Goal: Transaction & Acquisition: Purchase product/service

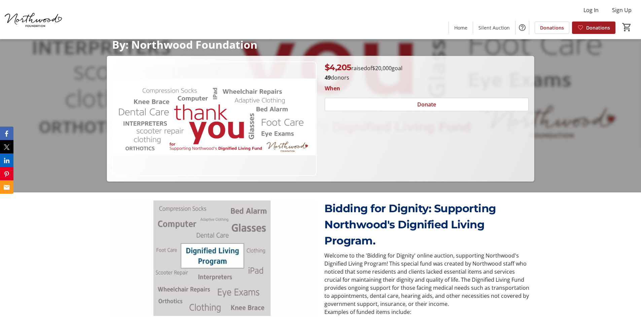
scroll to position [67, 0]
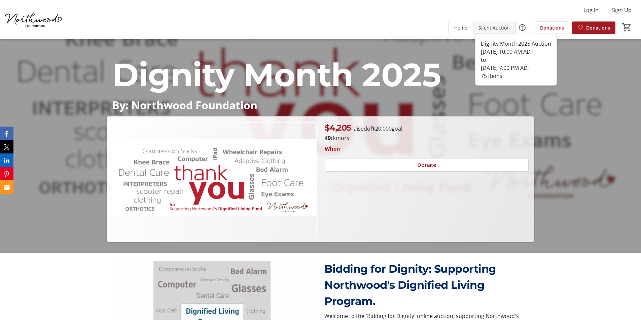
click at [491, 28] on span "Silent Auction" at bounding box center [493, 27] width 31 height 7
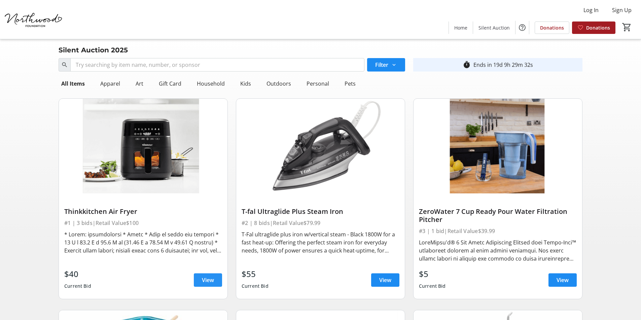
click at [202, 278] on span "View" at bounding box center [208, 280] width 12 height 8
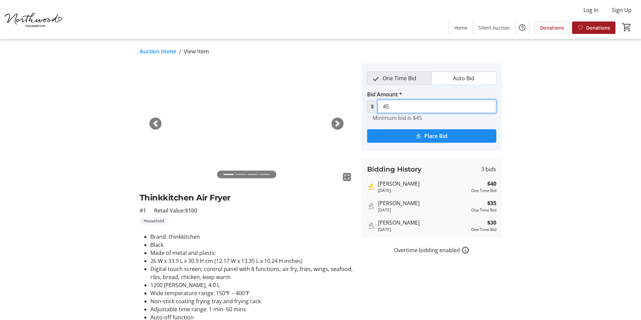
click at [398, 107] on input "45" at bounding box center [436, 106] width 119 height 13
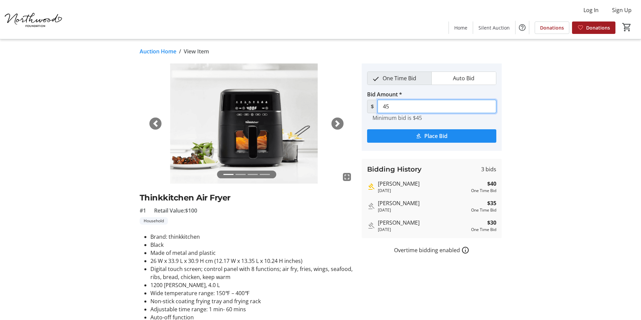
type input "4"
type input "80"
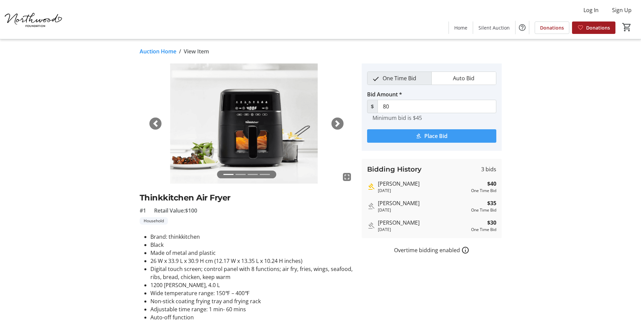
click at [424, 133] on span "Place Bid" at bounding box center [435, 136] width 23 height 8
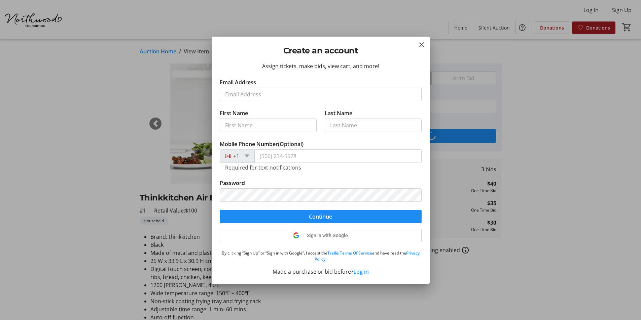
click at [275, 92] on input "Email Address" at bounding box center [321, 94] width 202 height 13
type input "[PERSON_NAME][EMAIL_ADDRESS][DOMAIN_NAME]"
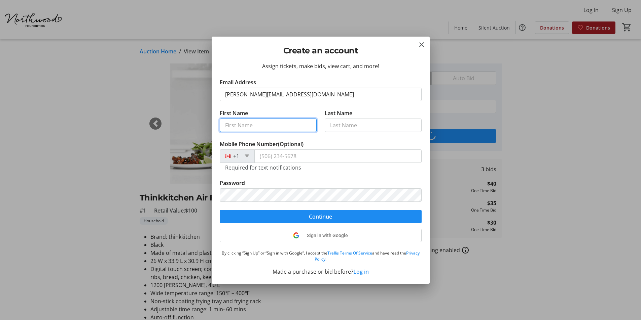
type input "[PERSON_NAME]"
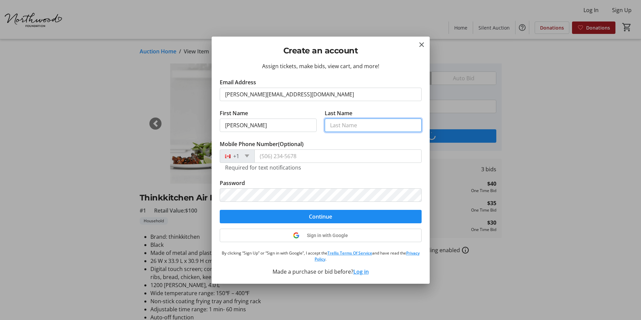
type input "Cruickshanks"
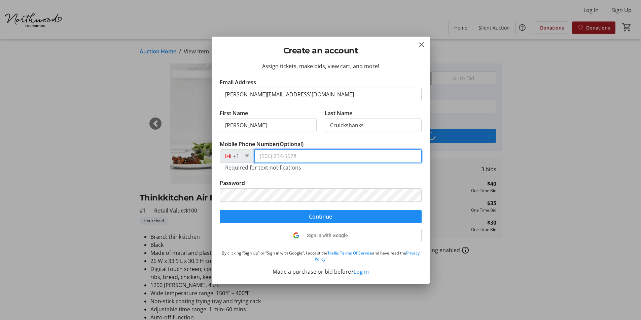
type input "[PHONE_NUMBER]"
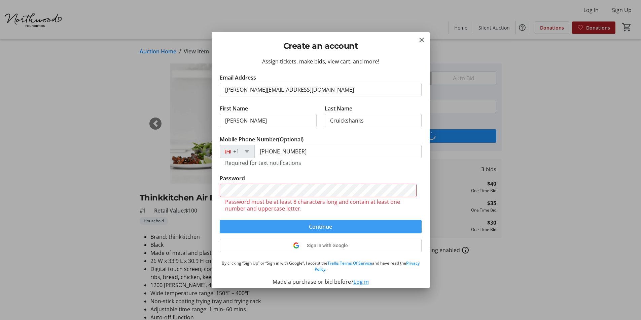
click at [317, 217] on form "Email Address [EMAIL_ADDRESS][DOMAIN_NAME] First Name [PERSON_NAME] Last Name […" at bounding box center [321, 154] width 202 height 160
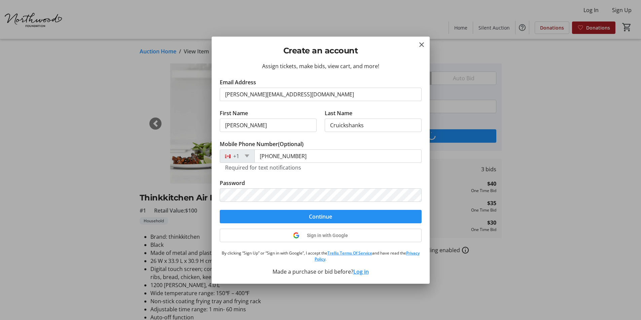
click at [311, 218] on span "Continue" at bounding box center [320, 217] width 23 height 8
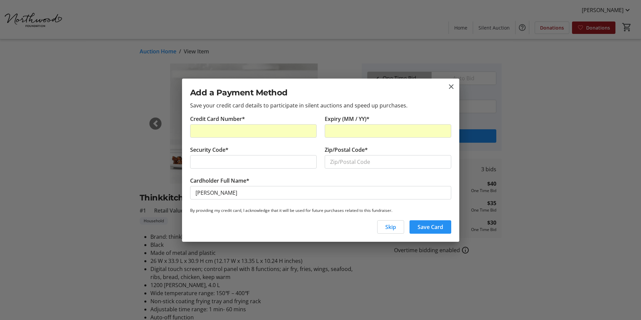
click at [423, 226] on span "Save Card" at bounding box center [430, 227] width 26 height 8
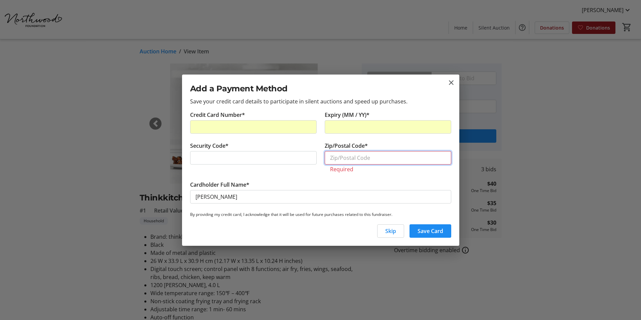
click at [359, 157] on input "Zip/Postal Code*" at bounding box center [387, 157] width 126 height 13
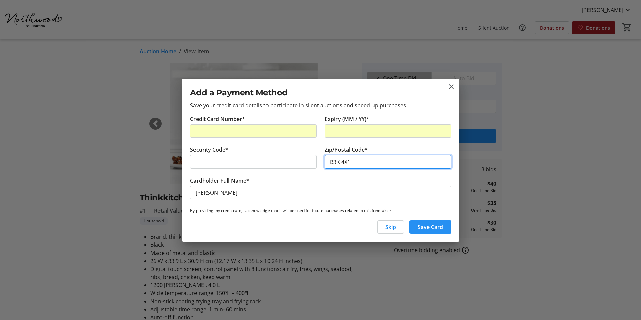
type input "B3K 4X1"
click at [427, 225] on span "Save Card" at bounding box center [430, 227] width 26 height 8
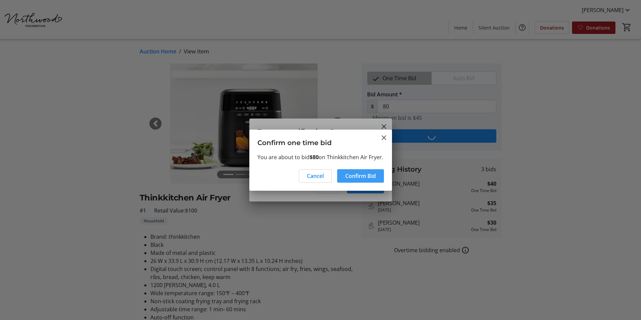
click at [361, 180] on span "Confirm Bid" at bounding box center [360, 176] width 31 height 8
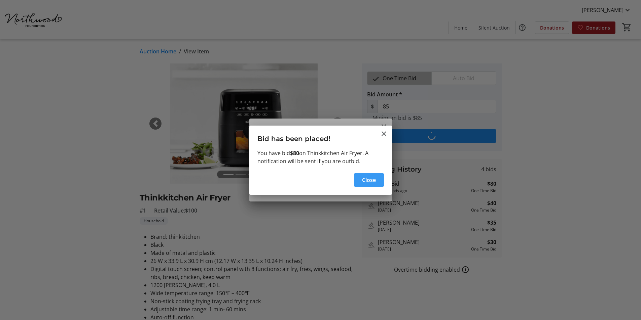
type input "90"
click at [362, 180] on span "Close" at bounding box center [369, 180] width 14 height 8
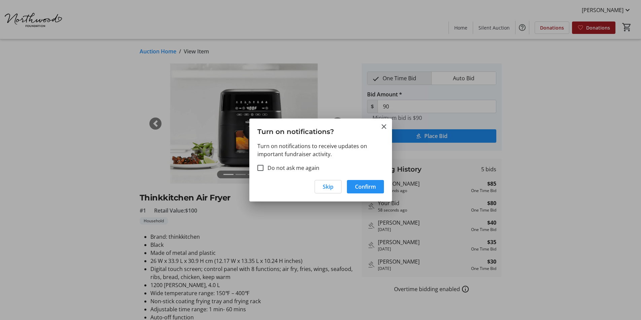
click at [365, 188] on span "Confirm" at bounding box center [365, 187] width 21 height 8
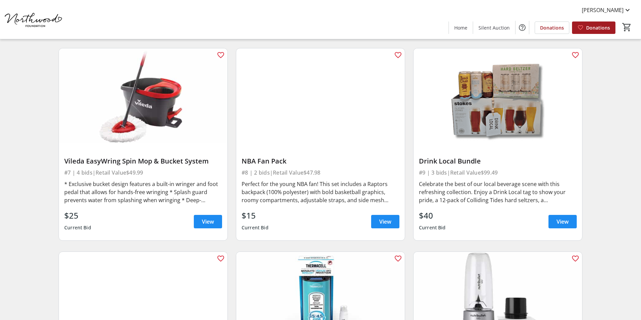
scroll to position [471, 0]
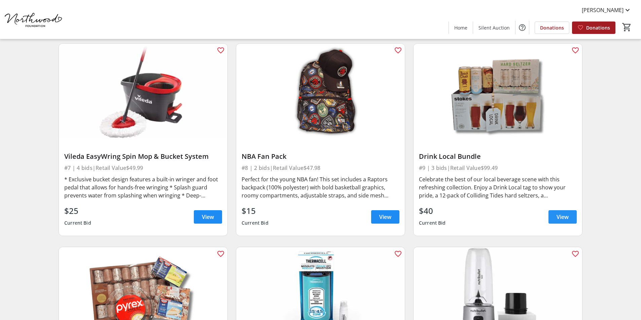
click at [558, 217] on span "View" at bounding box center [562, 217] width 12 height 8
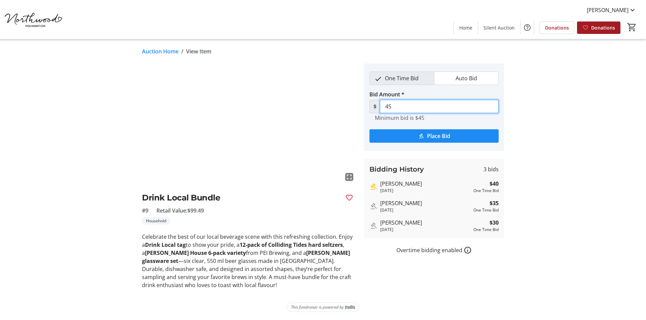
click at [413, 107] on input "45" at bounding box center [439, 106] width 119 height 13
type input "4"
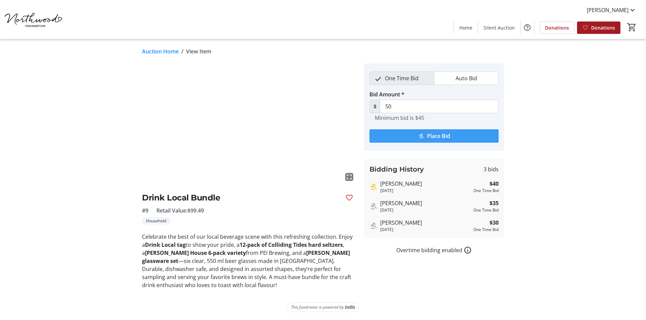
click at [439, 136] on span "Place Bid" at bounding box center [438, 136] width 23 height 8
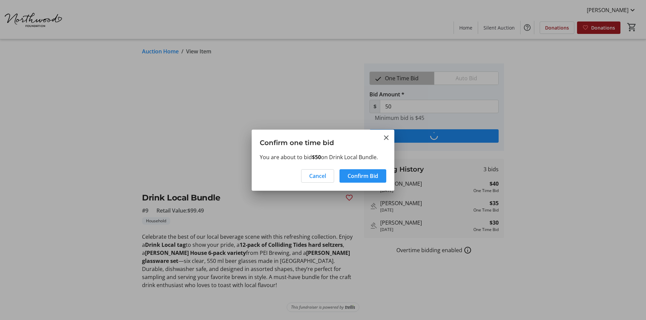
click at [365, 178] on span "Confirm Bid" at bounding box center [362, 176] width 31 height 8
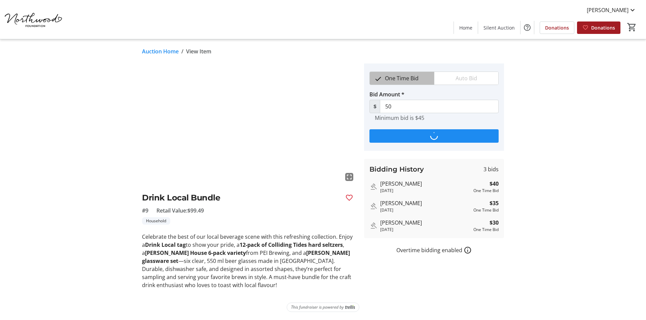
type input "55"
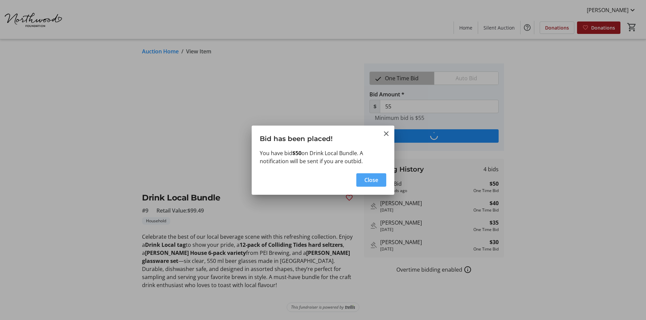
click at [365, 178] on span "Close" at bounding box center [371, 180] width 14 height 8
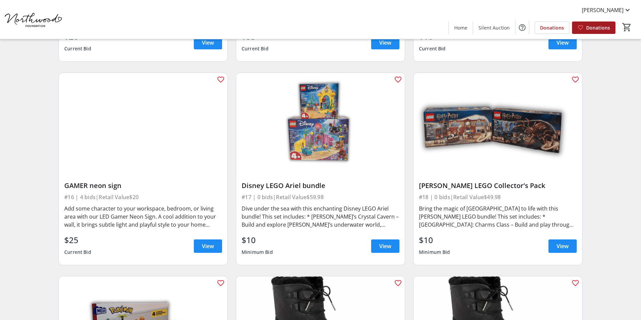
scroll to position [1076, 0]
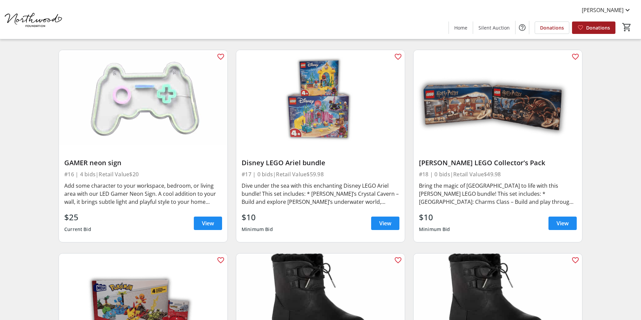
click at [322, 112] on img at bounding box center [320, 97] width 168 height 95
click at [383, 223] on span "View" at bounding box center [385, 224] width 12 height 8
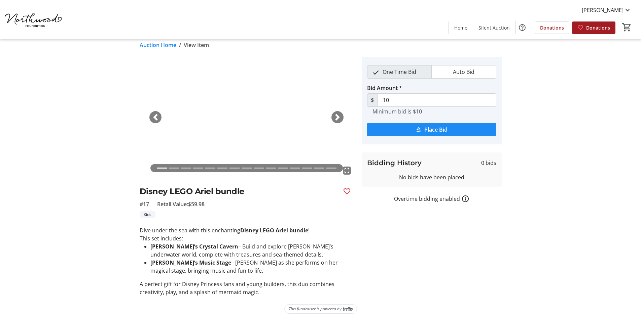
scroll to position [8, 0]
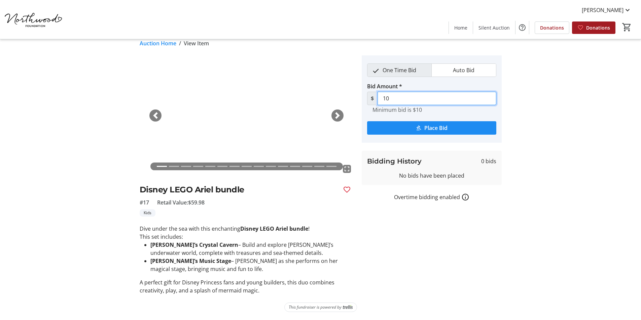
click at [399, 100] on input "10" at bounding box center [436, 98] width 119 height 13
type input "1"
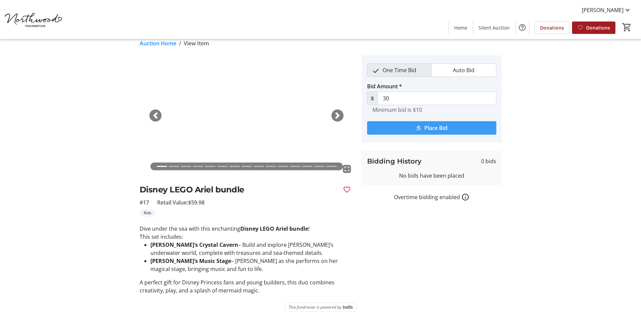
click at [441, 128] on span "Place Bid" at bounding box center [435, 128] width 23 height 8
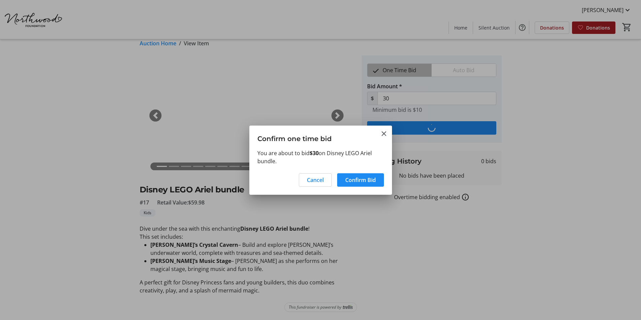
scroll to position [0, 0]
click at [365, 183] on span "Confirm Bid" at bounding box center [360, 180] width 31 height 8
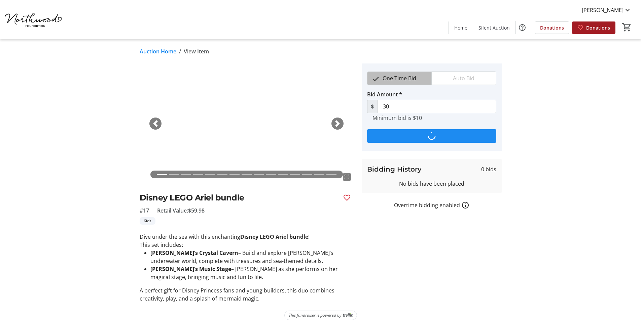
scroll to position [8, 0]
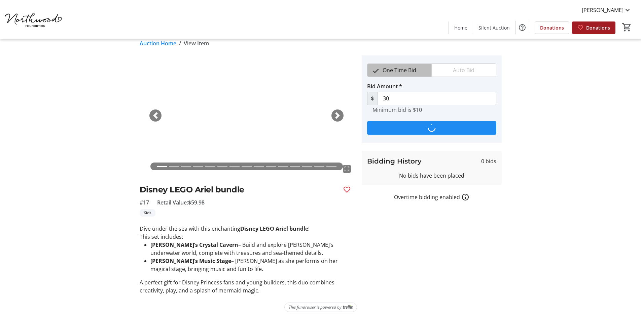
type input "35"
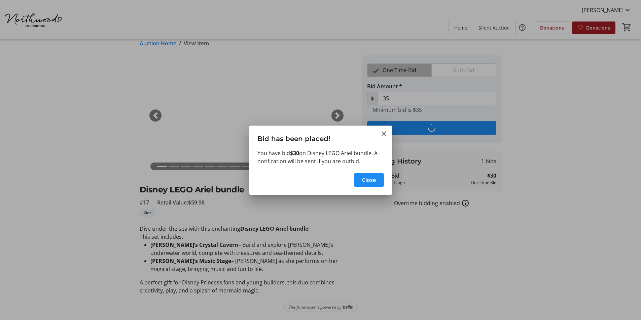
scroll to position [0, 0]
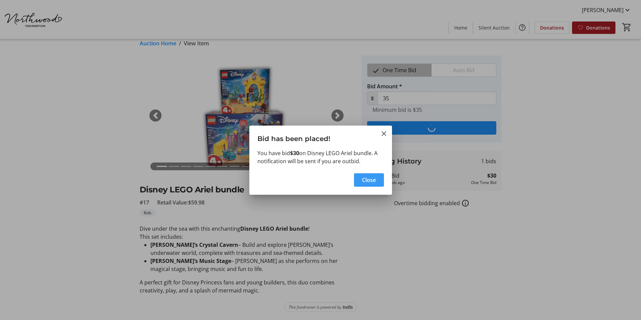
click at [365, 183] on span "Close" at bounding box center [369, 180] width 14 height 8
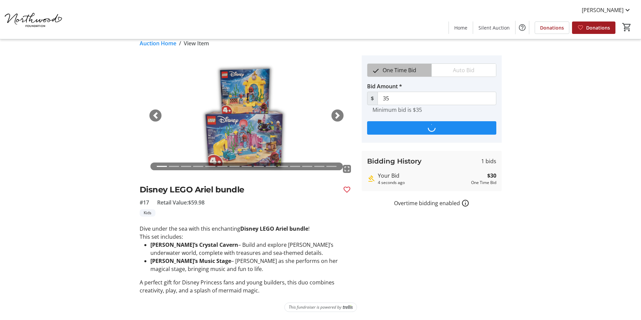
scroll to position [8, 0]
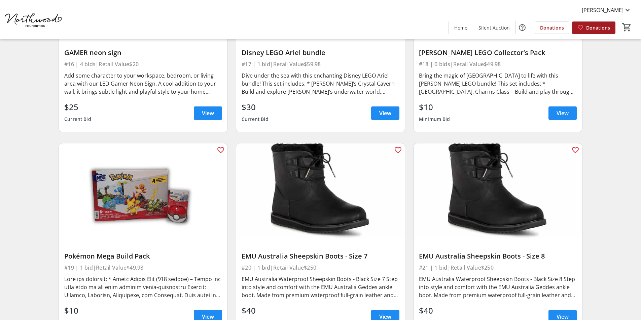
scroll to position [1244, 0]
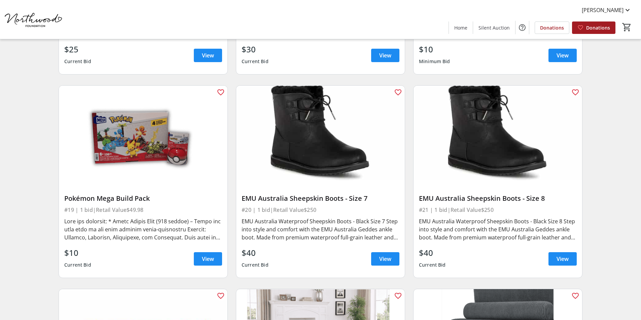
click at [313, 137] on img at bounding box center [320, 133] width 168 height 95
click at [384, 256] on span "View" at bounding box center [385, 259] width 12 height 8
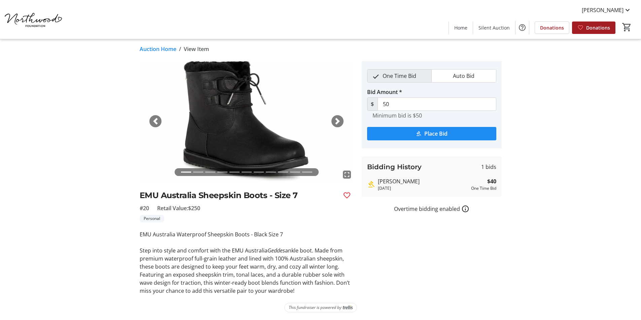
scroll to position [3, 0]
click at [397, 104] on input "50" at bounding box center [436, 103] width 119 height 13
type input "5"
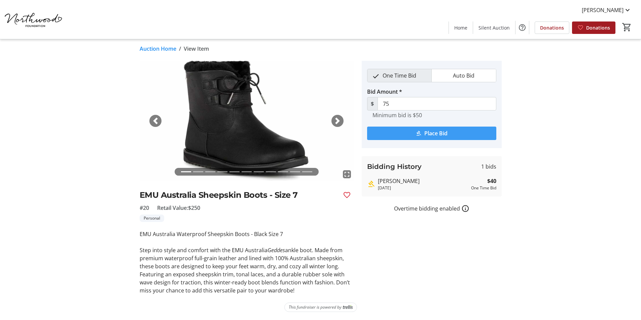
click at [435, 132] on span "Place Bid" at bounding box center [435, 133] width 23 height 8
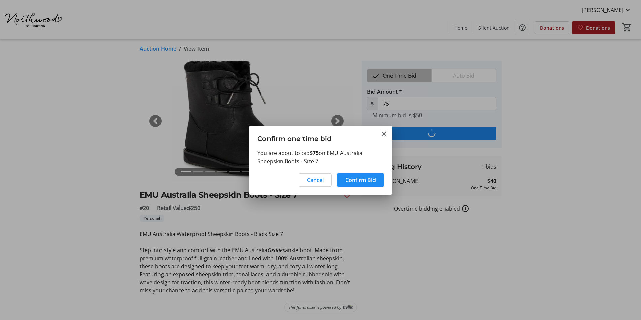
scroll to position [0, 0]
click at [362, 185] on span at bounding box center [360, 180] width 47 height 16
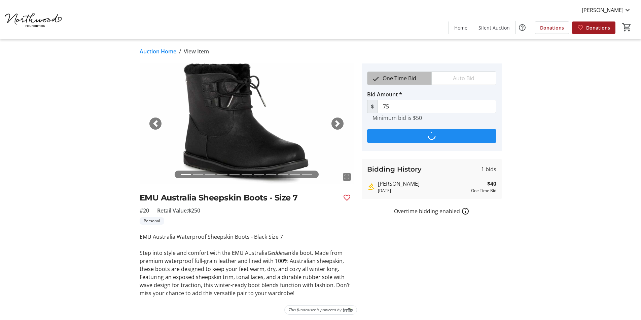
scroll to position [3, 0]
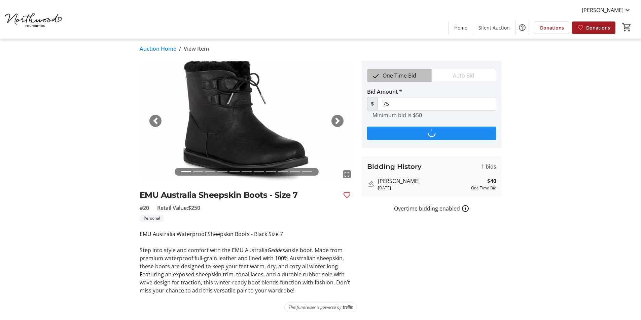
type input "85"
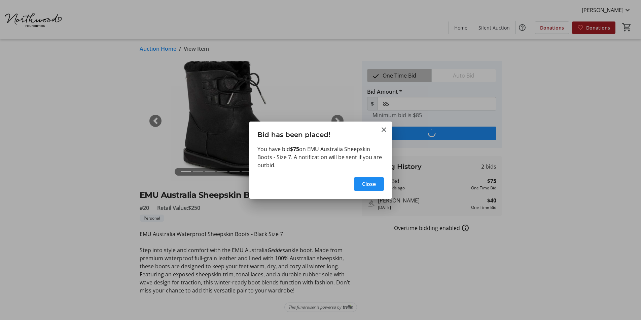
scroll to position [0, 0]
click at [369, 184] on span "Close" at bounding box center [369, 184] width 14 height 8
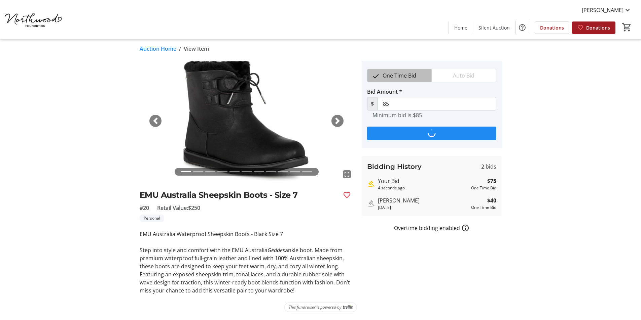
scroll to position [3, 0]
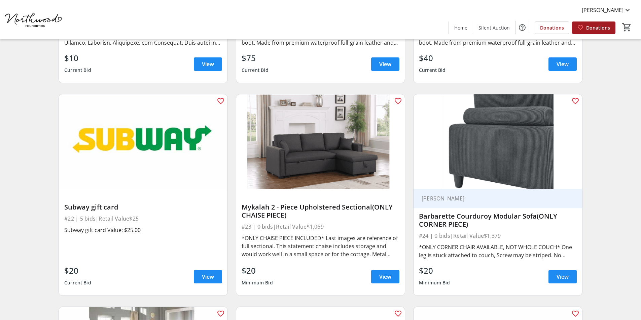
scroll to position [1446, 0]
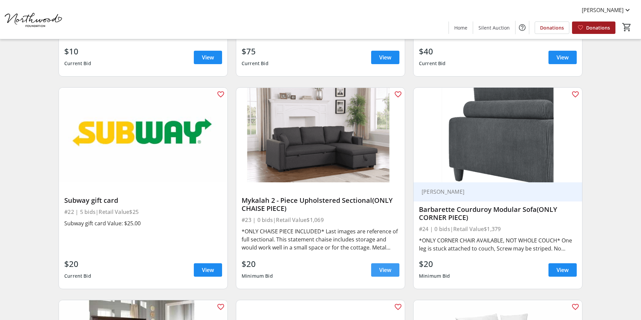
click at [385, 270] on span "View" at bounding box center [385, 270] width 12 height 8
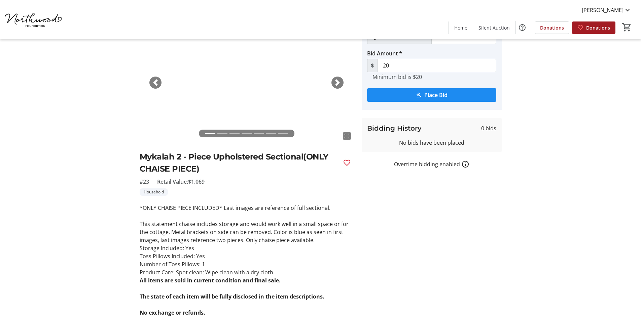
scroll to position [20, 0]
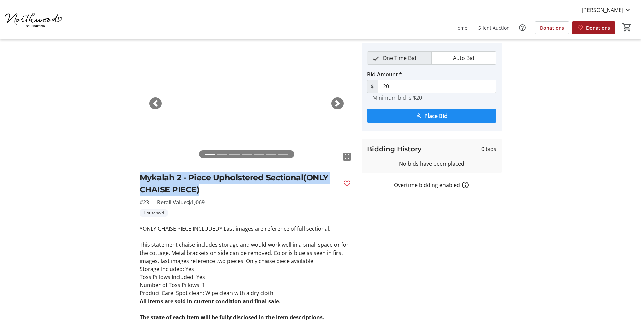
drag, startPoint x: 142, startPoint y: 173, endPoint x: 230, endPoint y: 189, distance: 89.6
click at [230, 189] on h2 "Mykalah 2 - Piece Upholstered Sectional(ONLY CHAISE PIECE)" at bounding box center [239, 184] width 198 height 24
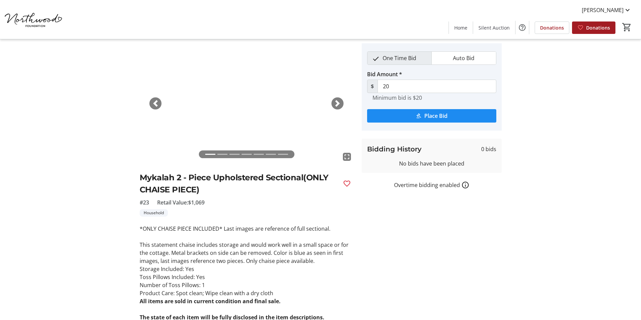
click at [226, 155] on li at bounding box center [222, 155] width 10 height 8
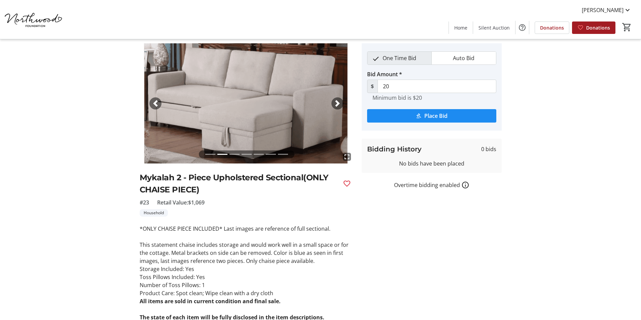
click at [338, 102] on span "button" at bounding box center [337, 103] width 7 height 7
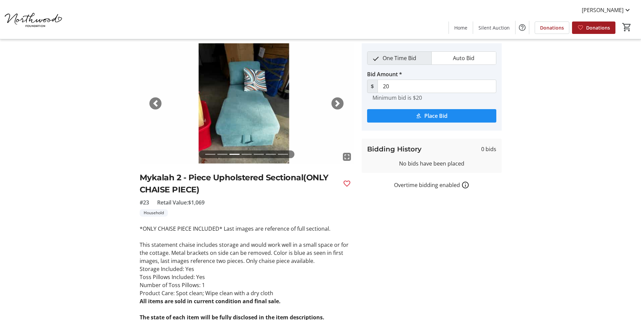
click at [338, 102] on span "button" at bounding box center [337, 103] width 7 height 7
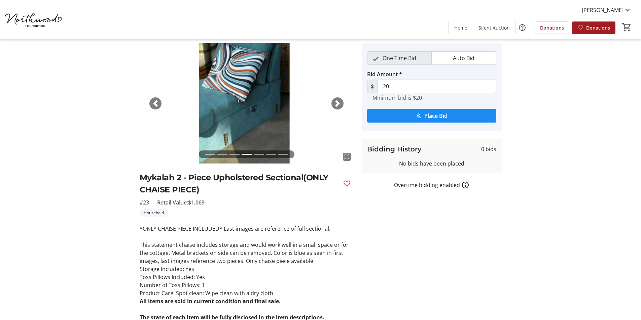
click at [157, 104] on span "button" at bounding box center [155, 103] width 7 height 7
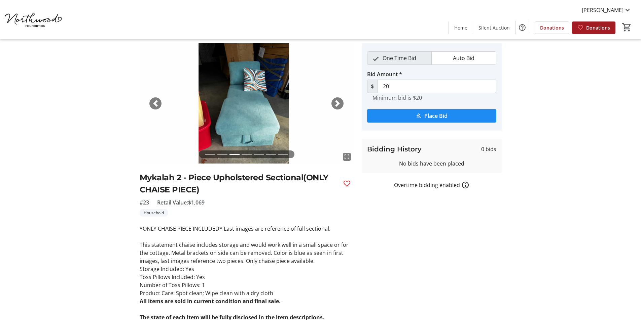
click at [338, 102] on span "button" at bounding box center [337, 103] width 7 height 7
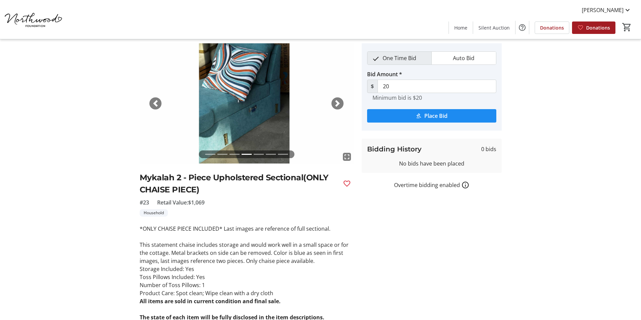
click at [338, 102] on span "button" at bounding box center [337, 103] width 7 height 7
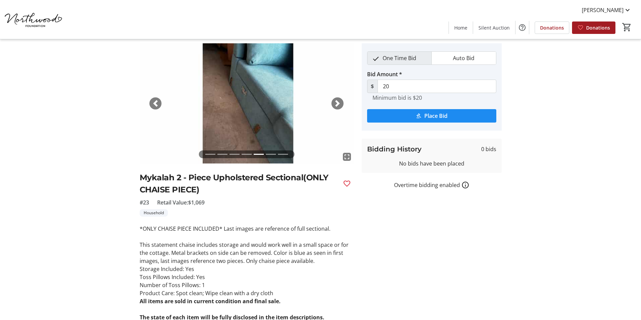
click at [338, 102] on span "button" at bounding box center [337, 103] width 7 height 7
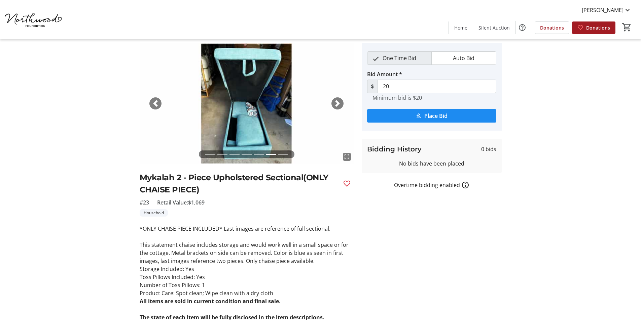
click at [338, 102] on span "button" at bounding box center [337, 103] width 7 height 7
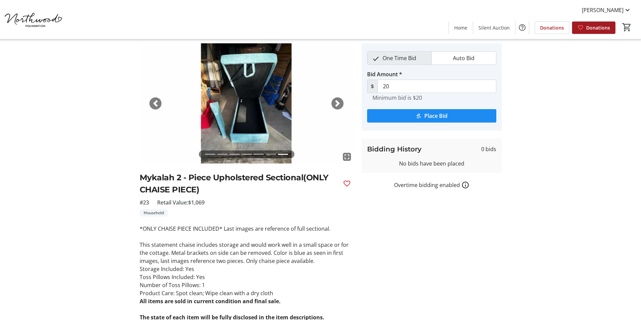
click at [338, 102] on span "button" at bounding box center [337, 103] width 7 height 7
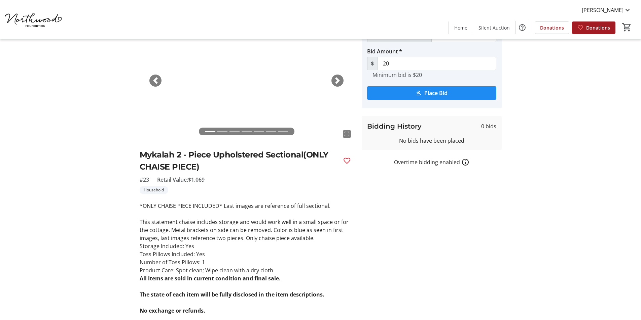
scroll to position [87, 0]
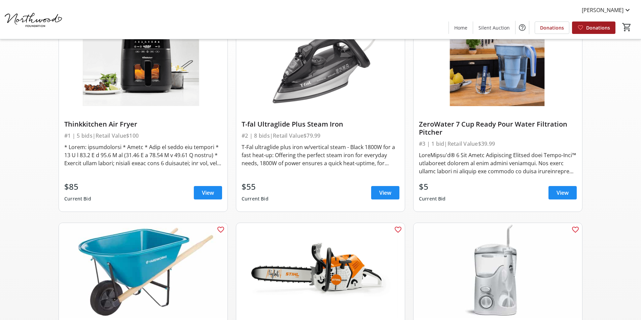
scroll to position [1446, 0]
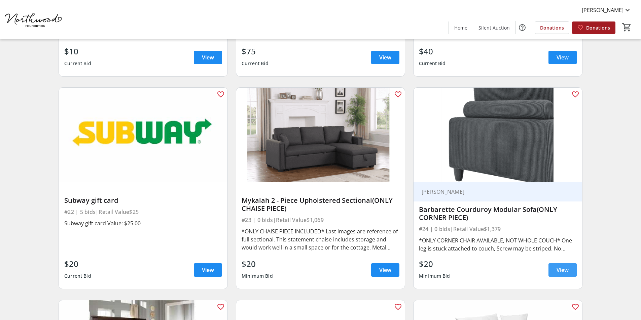
click at [563, 270] on span "View" at bounding box center [562, 270] width 12 height 8
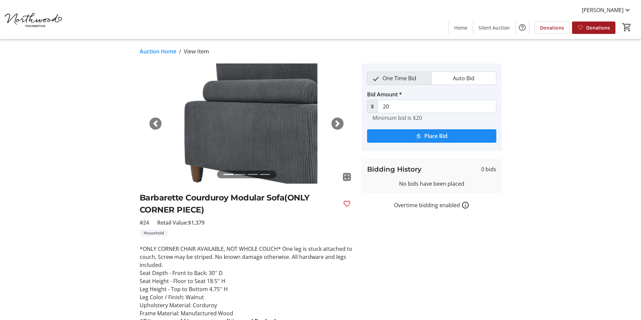
click at [338, 123] on span "button" at bounding box center [337, 123] width 7 height 7
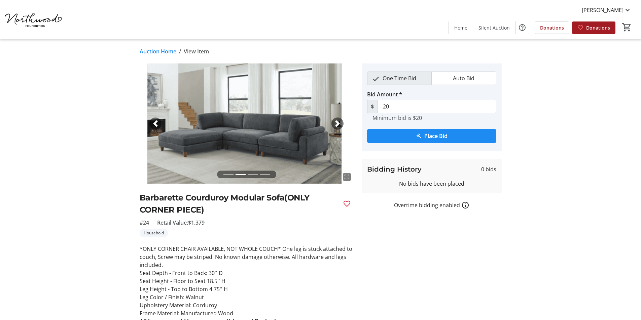
click at [338, 123] on span "button" at bounding box center [337, 123] width 7 height 7
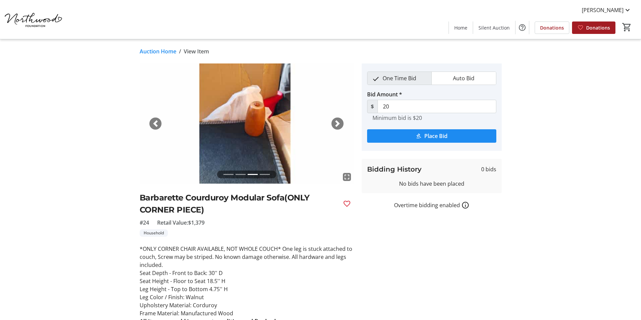
click at [338, 123] on span "button" at bounding box center [337, 123] width 7 height 7
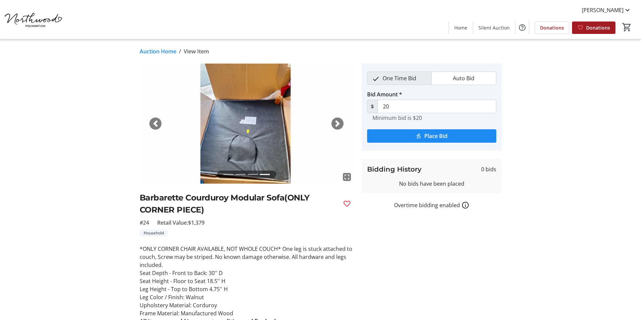
click at [338, 123] on span "button" at bounding box center [337, 123] width 7 height 7
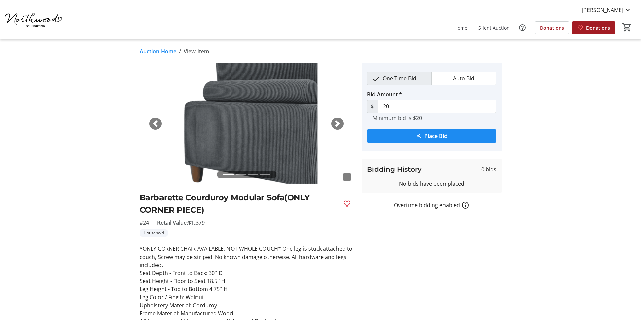
click at [338, 123] on span "button" at bounding box center [337, 123] width 7 height 7
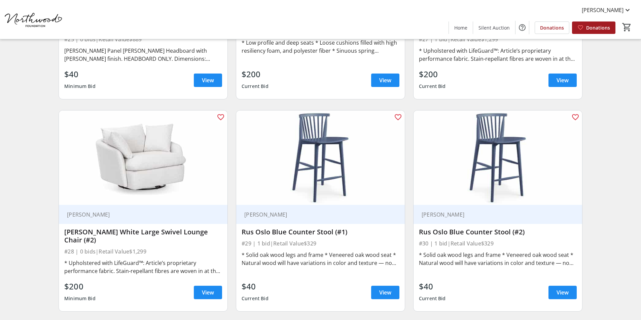
scroll to position [1849, 0]
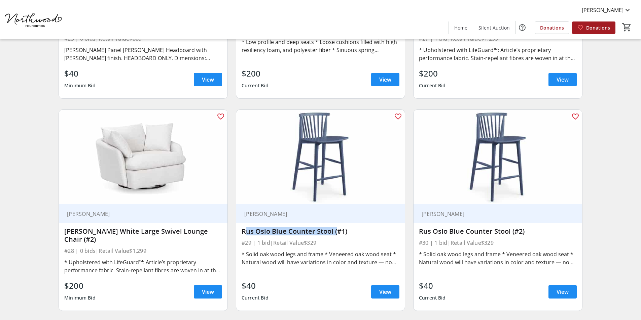
drag, startPoint x: 243, startPoint y: 223, endPoint x: 334, endPoint y: 225, distance: 90.8
click at [334, 228] on div "Rus Oslo Blue Counter Stool (#1)" at bounding box center [320, 232] width 158 height 8
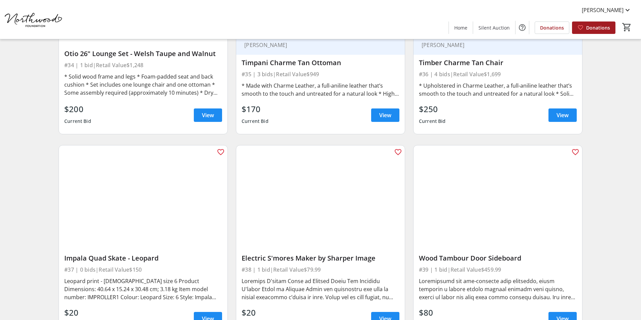
scroll to position [2455, 0]
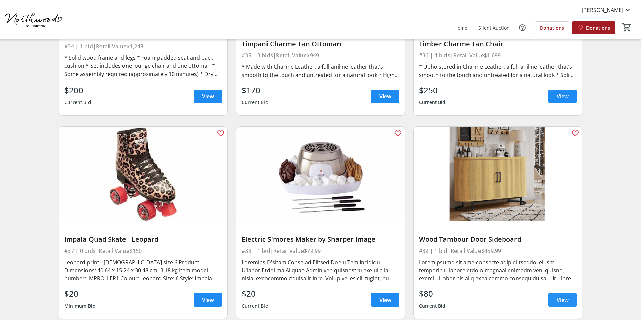
click at [558, 296] on span "View" at bounding box center [562, 300] width 12 height 8
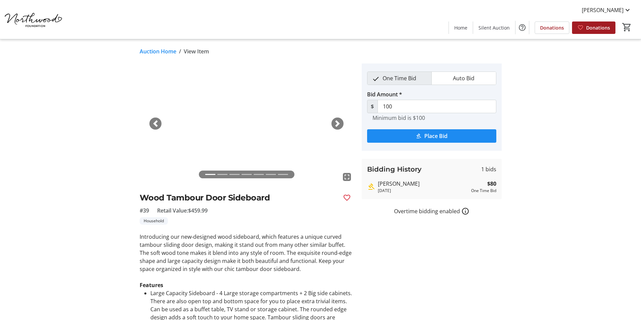
click at [337, 122] on span "button" at bounding box center [337, 123] width 7 height 7
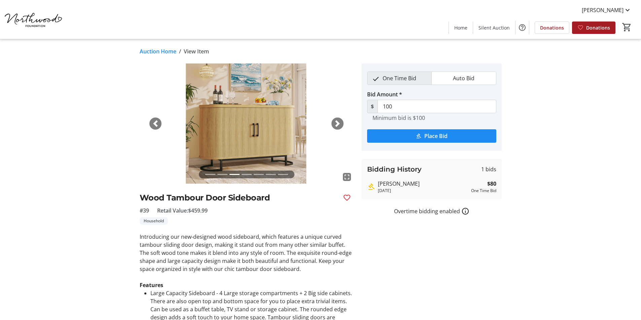
click at [337, 122] on span "button" at bounding box center [337, 123] width 7 height 7
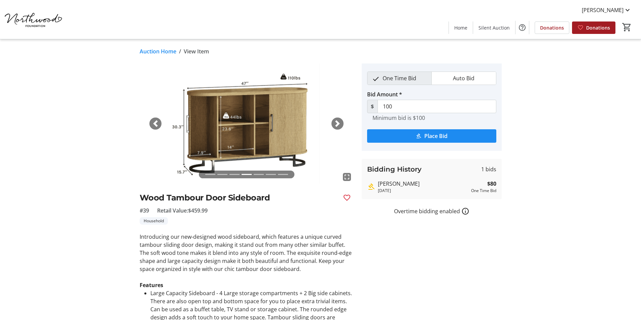
click at [337, 122] on span "button" at bounding box center [337, 123] width 7 height 7
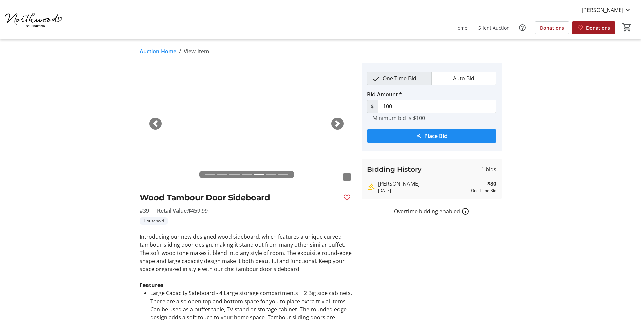
click at [337, 122] on span "button" at bounding box center [337, 123] width 7 height 7
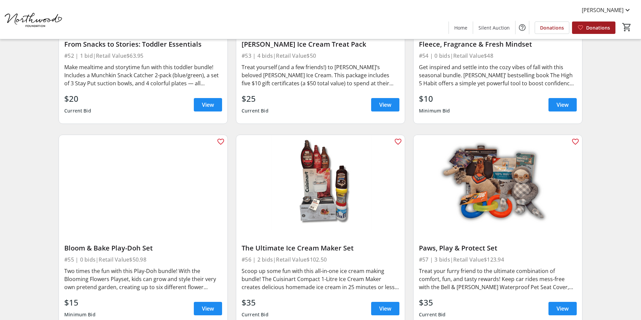
scroll to position [3733, 0]
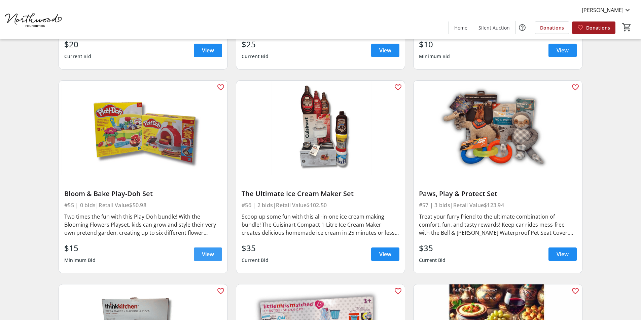
click at [213, 251] on span "View" at bounding box center [208, 255] width 12 height 8
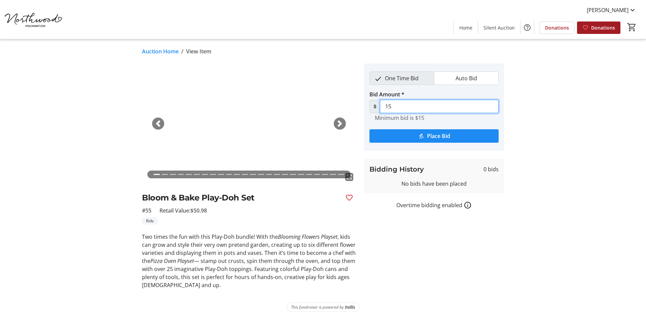
click at [408, 109] on input "15" at bounding box center [439, 106] width 119 height 13
type input "1"
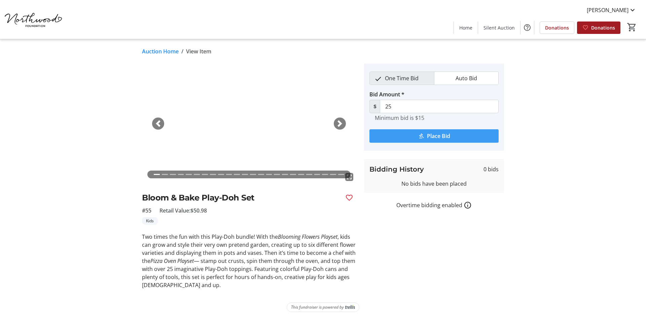
click at [433, 135] on span "Place Bid" at bounding box center [438, 136] width 23 height 8
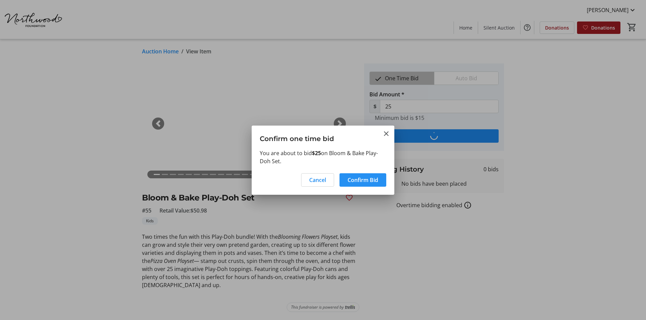
click at [362, 179] on span "Confirm Bid" at bounding box center [362, 180] width 31 height 8
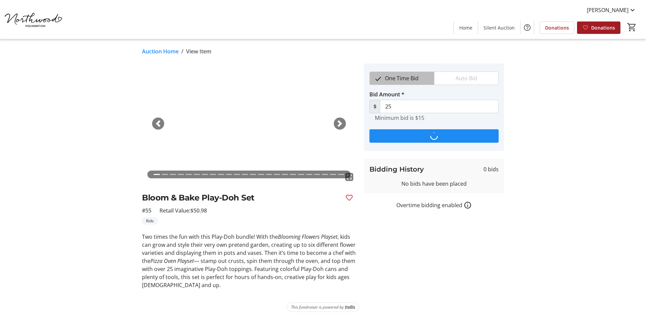
type input "30"
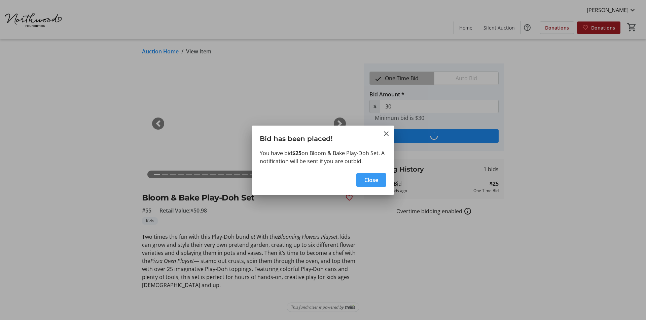
click at [366, 178] on span "Close" at bounding box center [371, 180] width 14 height 8
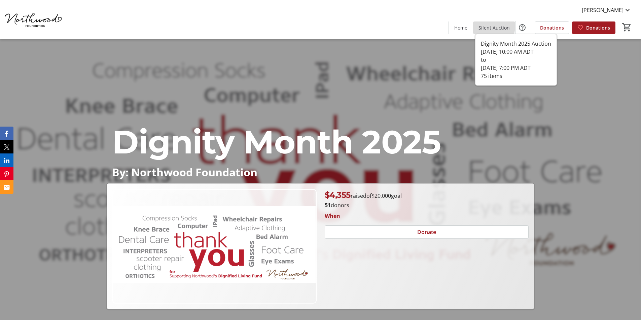
click at [494, 26] on span "Silent Auction" at bounding box center [493, 27] width 31 height 7
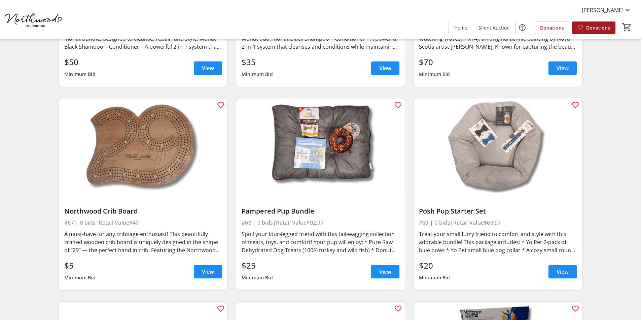
scroll to position [4545, 0]
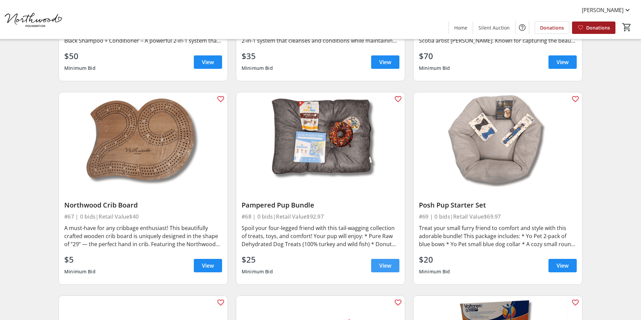
click at [381, 262] on span "View" at bounding box center [385, 266] width 12 height 8
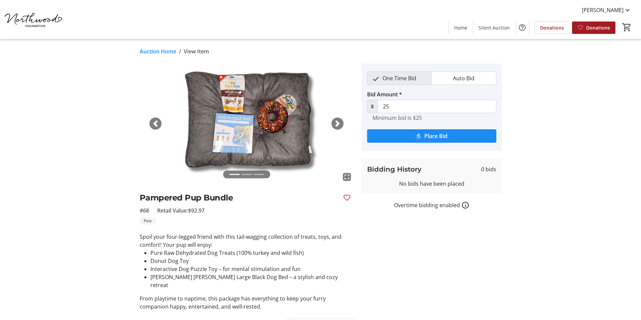
scroll to position [8, 0]
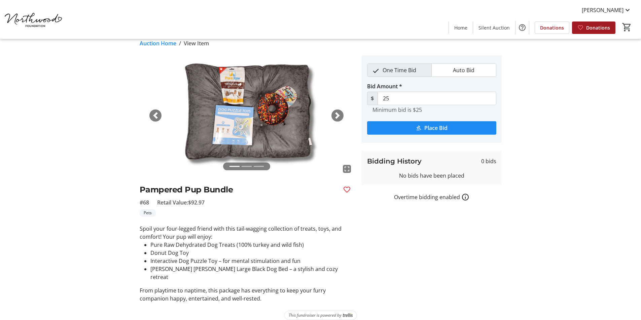
click at [339, 116] on span "button" at bounding box center [337, 115] width 7 height 7
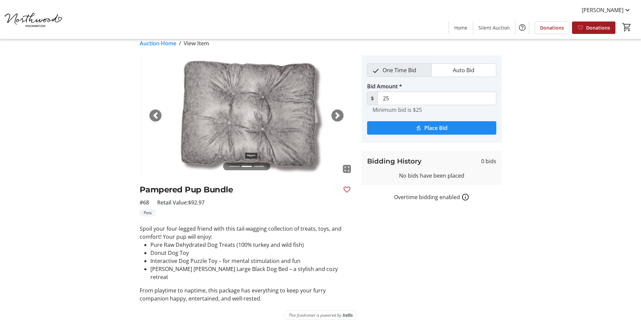
click at [339, 116] on span "button" at bounding box center [337, 115] width 7 height 7
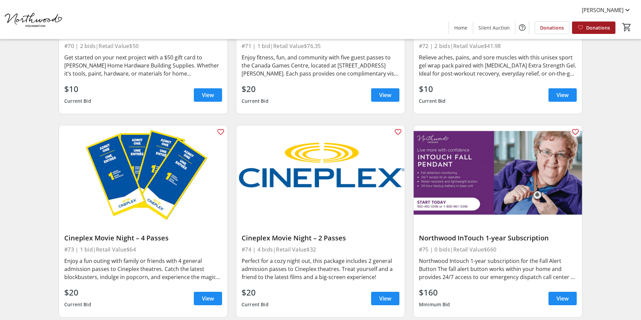
scroll to position [4922, 0]
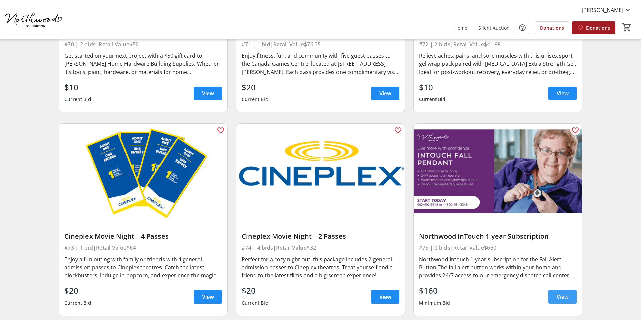
click at [558, 293] on span "View" at bounding box center [562, 297] width 12 height 8
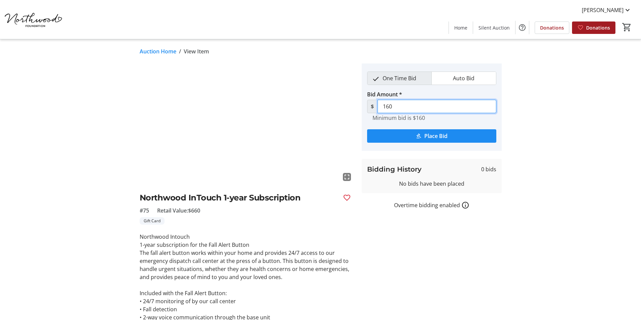
click at [410, 108] on input "160" at bounding box center [436, 106] width 119 height 13
type input "1"
click at [439, 134] on span "Place Bid" at bounding box center [435, 136] width 23 height 8
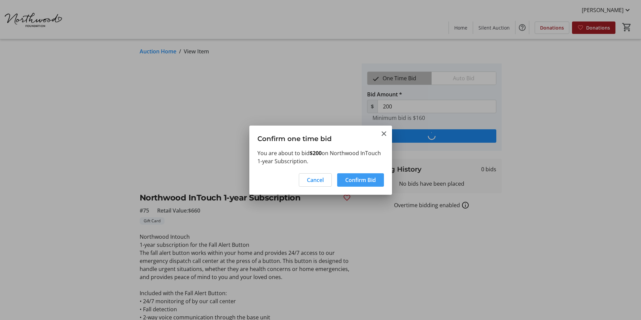
click at [359, 181] on span "Confirm Bid" at bounding box center [360, 180] width 31 height 8
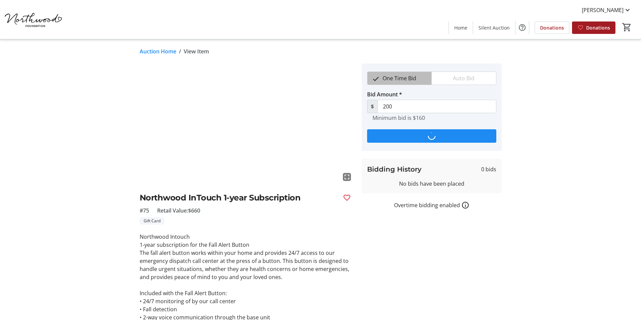
type input "230"
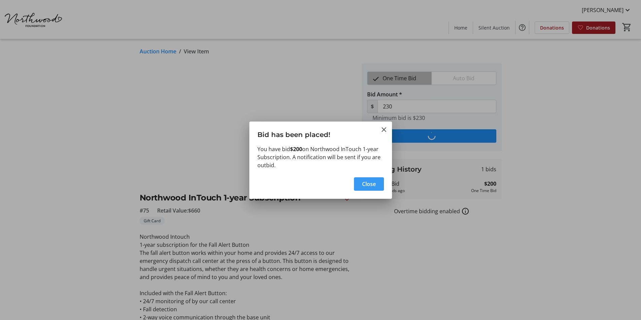
click at [359, 181] on span "button" at bounding box center [369, 184] width 30 height 16
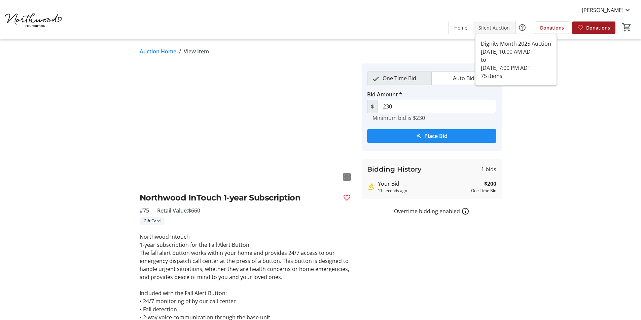
click at [500, 28] on span "Silent Auction" at bounding box center [493, 27] width 31 height 7
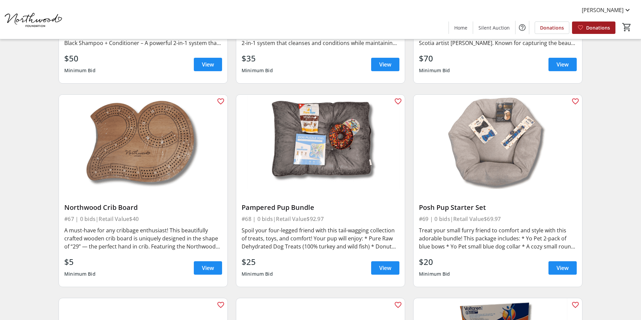
scroll to position [4552, 0]
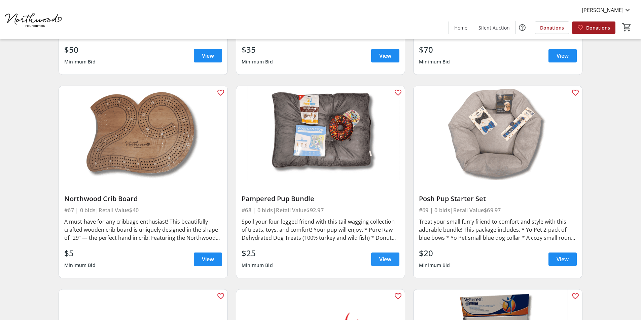
click at [386, 256] on span "View" at bounding box center [385, 260] width 12 height 8
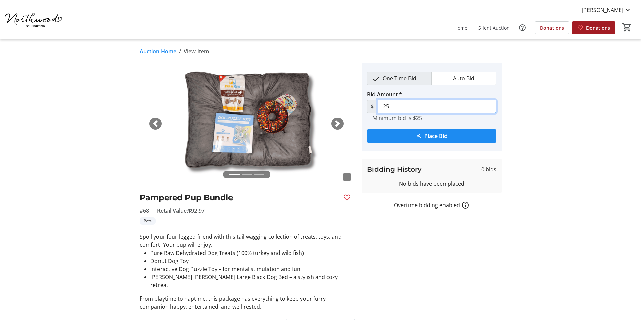
click at [394, 107] on input "25" at bounding box center [436, 106] width 119 height 13
type input "2"
click at [429, 139] on span "Place Bid" at bounding box center [435, 136] width 23 height 8
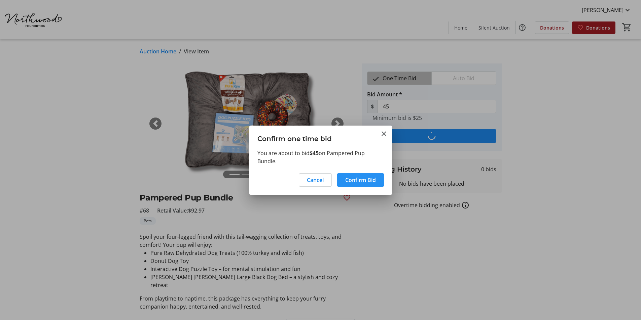
click at [356, 181] on span "Confirm Bid" at bounding box center [360, 180] width 31 height 8
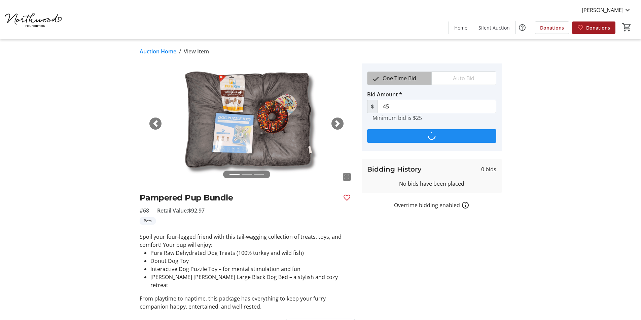
type input "50"
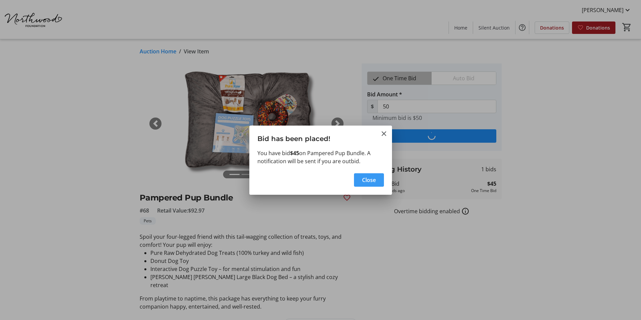
click at [367, 180] on span "Close" at bounding box center [369, 180] width 14 height 8
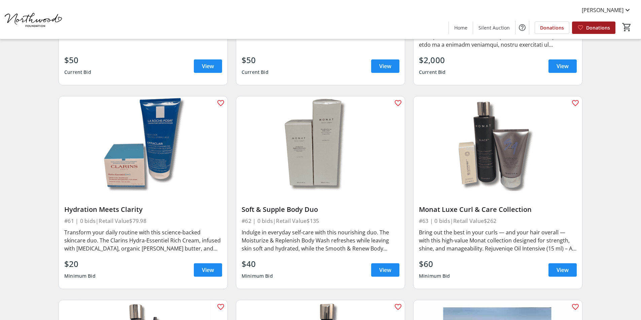
scroll to position [4148, 0]
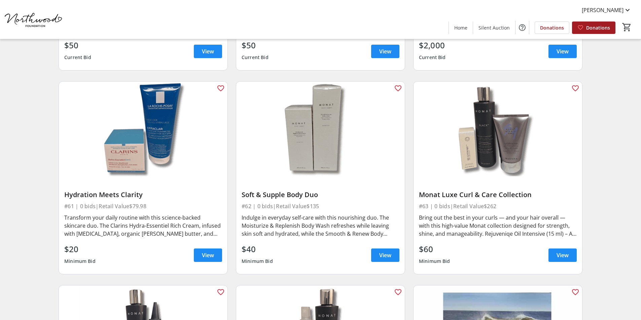
drag, startPoint x: 318, startPoint y: 179, endPoint x: 258, endPoint y: 180, distance: 60.5
click at [240, 181] on div "Soft & Supple Body Duo #62 | 0 bids | Retail Value $135 Indulge in everyday sel…" at bounding box center [320, 226] width 168 height 98
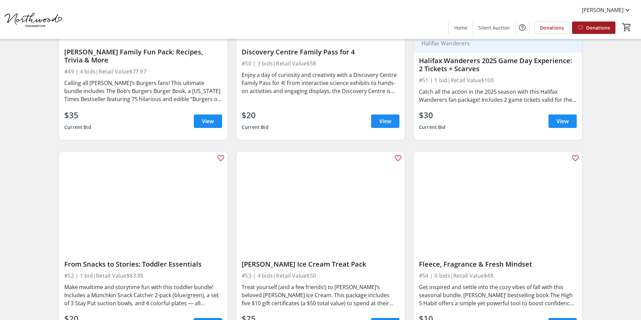
scroll to position [3408, 0]
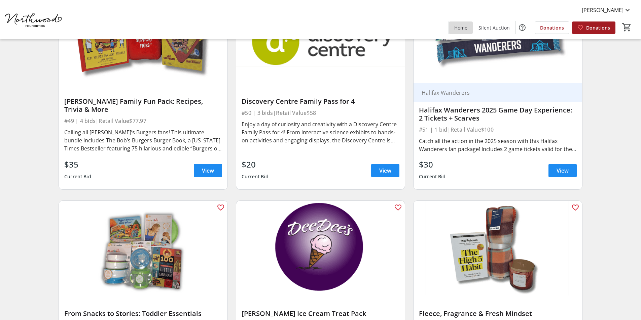
click at [465, 31] on span at bounding box center [461, 28] width 24 height 16
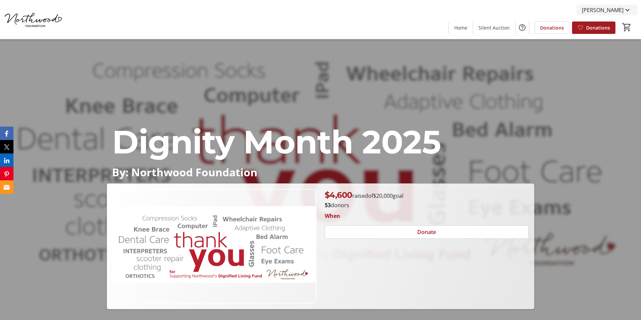
click at [628, 13] on mat-icon at bounding box center [627, 10] width 8 height 8
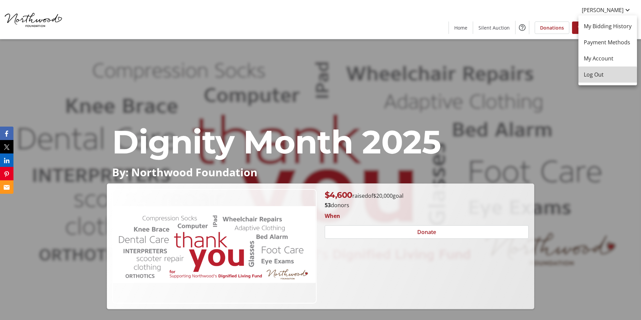
click at [595, 76] on span "Log Out" at bounding box center [607, 75] width 48 height 8
